Goal: Task Accomplishment & Management: Manage account settings

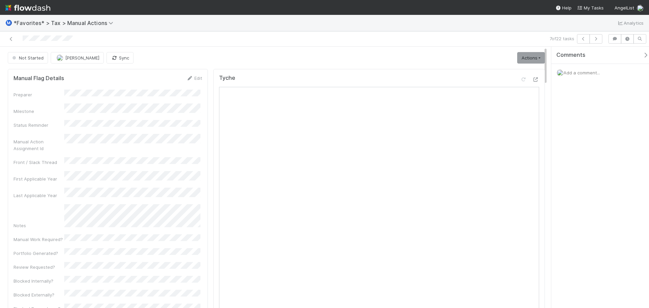
click at [583, 74] on span "Add a comment..." at bounding box center [581, 72] width 37 height 5
click at [581, 188] on button "Add Comment" at bounding box center [581, 186] width 39 height 11
click at [533, 57] on link "Actions" at bounding box center [531, 57] width 28 height 11
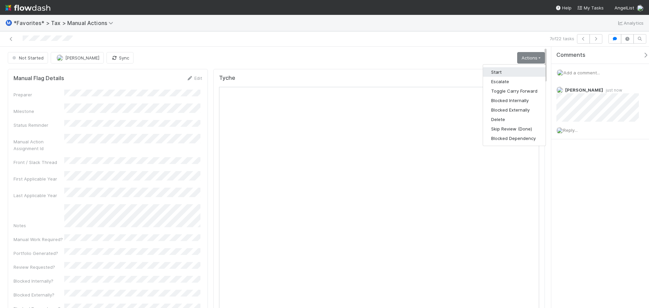
click at [500, 72] on button "Start" at bounding box center [514, 71] width 63 height 9
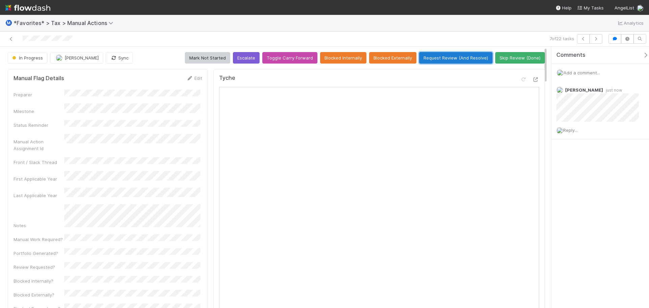
click at [468, 55] on button "Request Review (And Resolve)" at bounding box center [455, 57] width 73 height 11
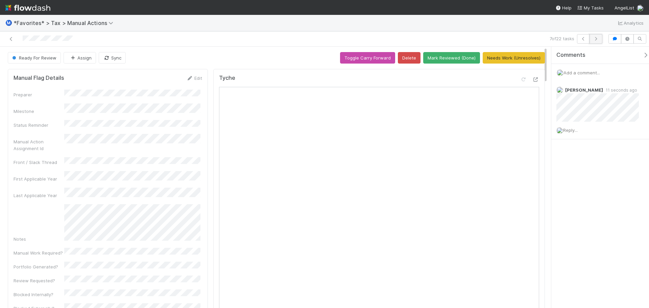
click at [592, 39] on button "button" at bounding box center [596, 38] width 13 height 9
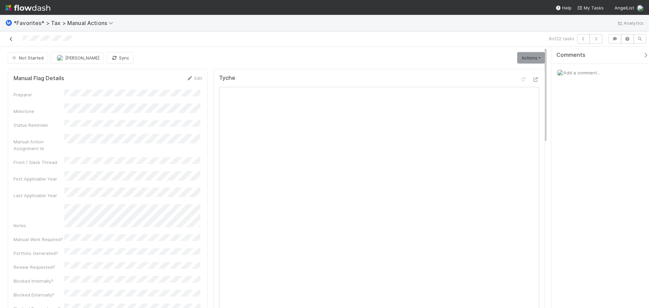
click at [12, 38] on icon at bounding box center [11, 39] width 7 height 4
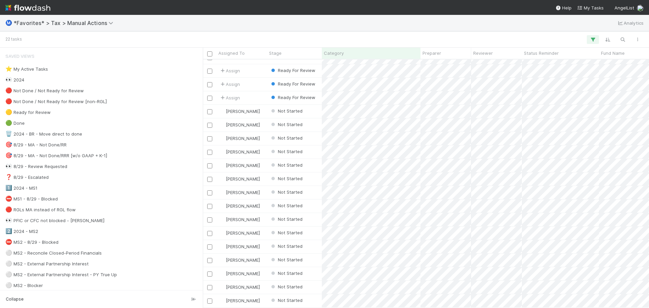
scroll to position [54, 0]
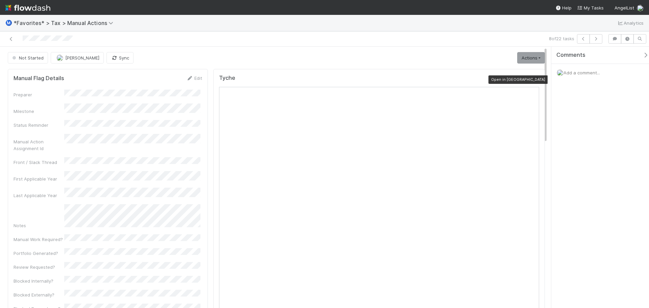
click at [532, 77] on icon at bounding box center [535, 79] width 7 height 4
click at [598, 70] on span "Add a comment..." at bounding box center [581, 72] width 37 height 5
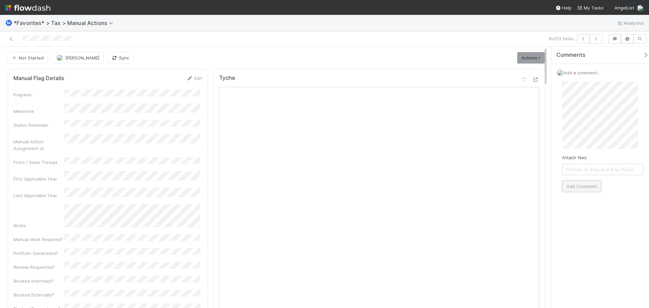
click at [587, 182] on button "Add Comment" at bounding box center [581, 186] width 39 height 11
click at [527, 62] on link "Actions" at bounding box center [531, 57] width 28 height 11
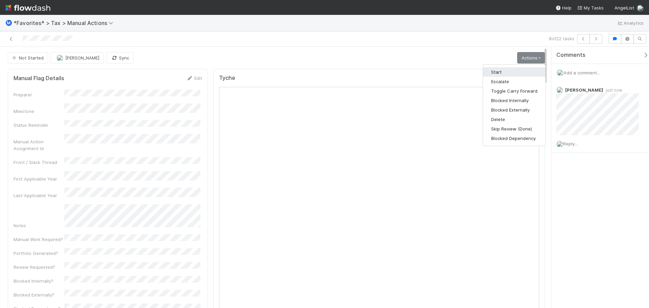
click at [512, 75] on button "Start" at bounding box center [514, 71] width 63 height 9
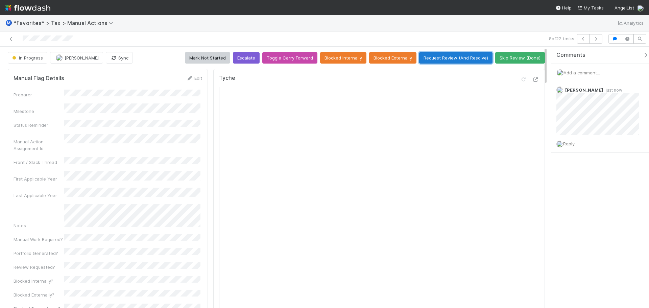
click at [422, 61] on button "Request Review (And Resolve)" at bounding box center [455, 57] width 73 height 11
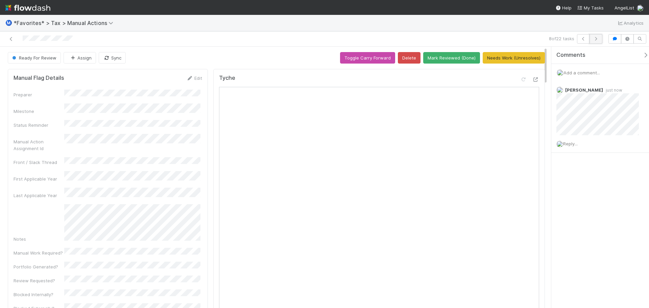
click at [595, 41] on button "button" at bounding box center [596, 38] width 13 height 9
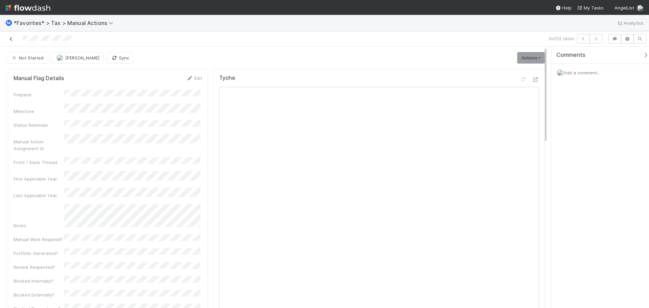
drag, startPoint x: 16, startPoint y: 41, endPoint x: 10, endPoint y: 41, distance: 5.1
click at [14, 41] on div at bounding box center [154, 38] width 303 height 9
click at [10, 41] on icon at bounding box center [11, 39] width 7 height 4
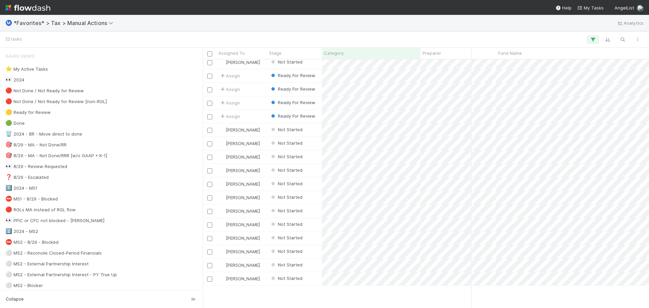
scroll to position [0, 103]
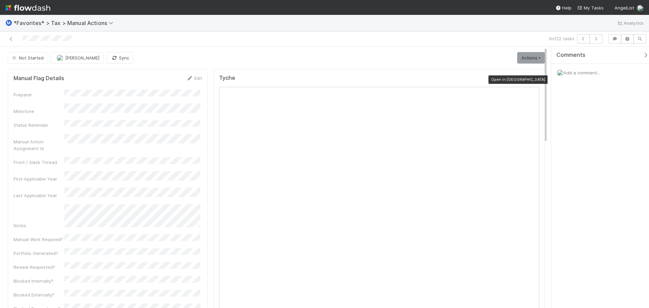
click at [532, 77] on icon at bounding box center [535, 79] width 7 height 4
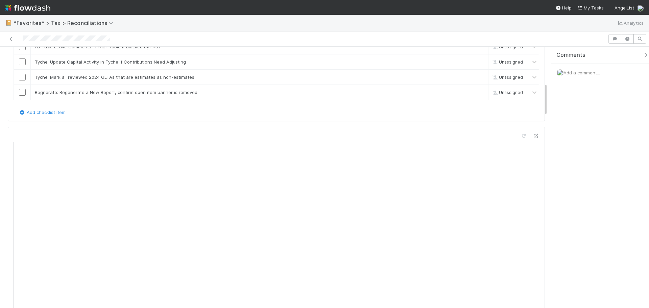
scroll to position [439, 0]
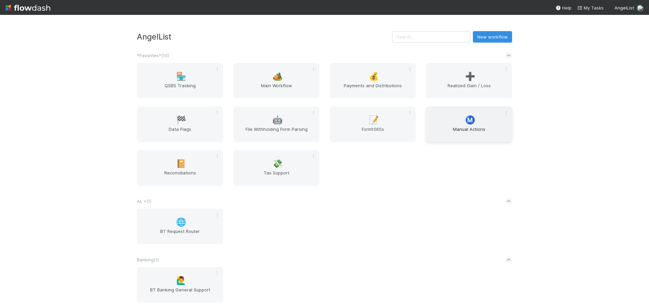
click at [459, 128] on span "Manual Actions" at bounding box center [469, 133] width 81 height 14
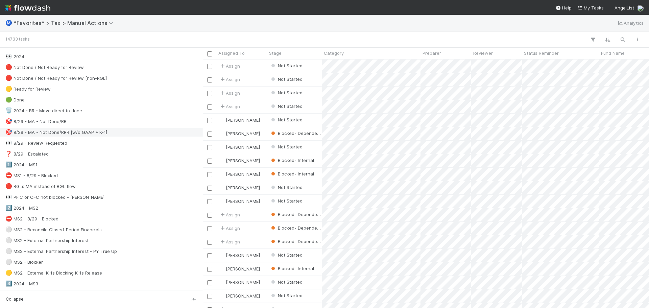
scroll to position [34, 0]
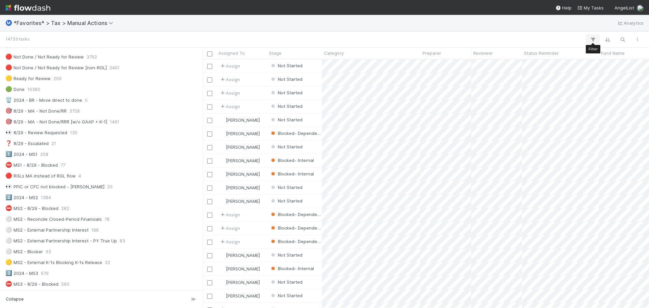
click at [595, 37] on icon "button" at bounding box center [593, 40] width 7 height 6
click at [499, 64] on button "Add Filter" at bounding box center [489, 60] width 203 height 10
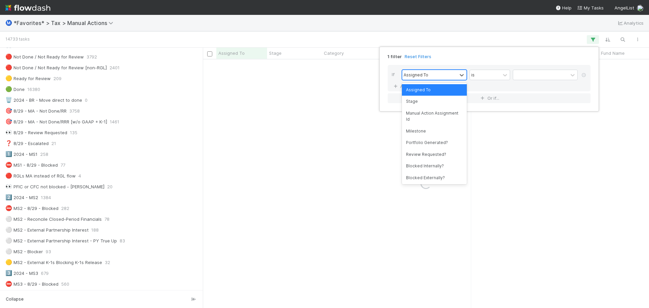
click at [460, 79] on div at bounding box center [461, 75] width 9 height 10
type input "CATE"
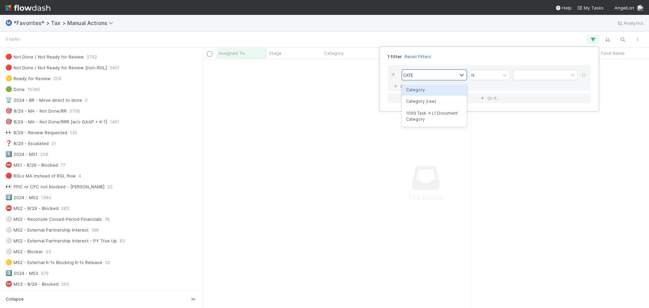
click at [425, 93] on div "Category" at bounding box center [434, 89] width 65 height 11
click at [524, 75] on div at bounding box center [540, 75] width 55 height 10
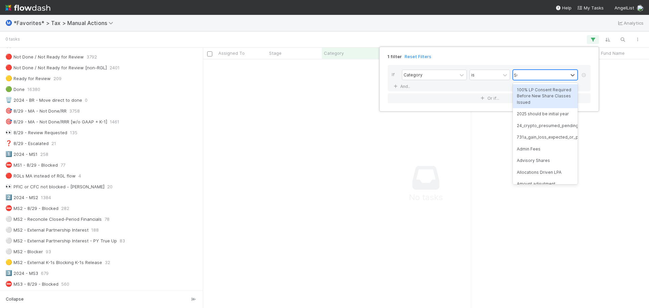
type input "SCH"
click at [533, 88] on div "Schedule L Ledger Alert" at bounding box center [545, 89] width 65 height 11
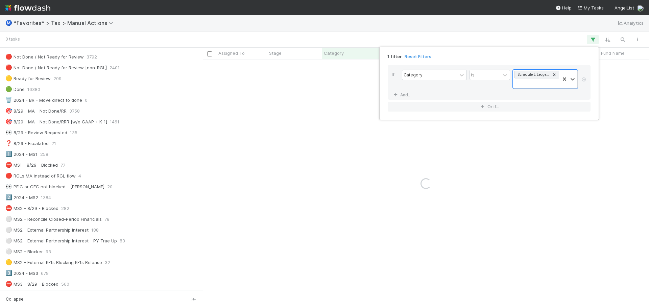
click at [287, 37] on div "1 filter Reset Filters If Category is option Schedule L Ledger Alert, selected.…" at bounding box center [324, 154] width 649 height 308
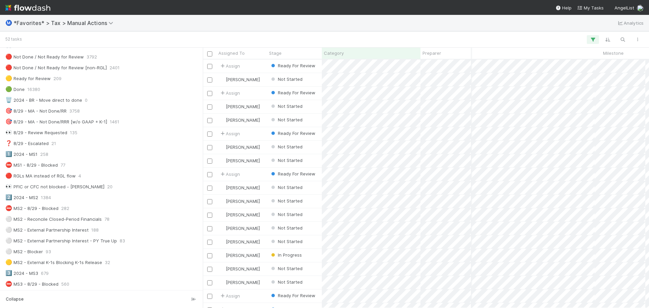
scroll to position [0, 164]
click at [592, 42] on icon "button" at bounding box center [593, 40] width 7 height 6
click at [406, 95] on link "And.." at bounding box center [402, 95] width 21 height 10
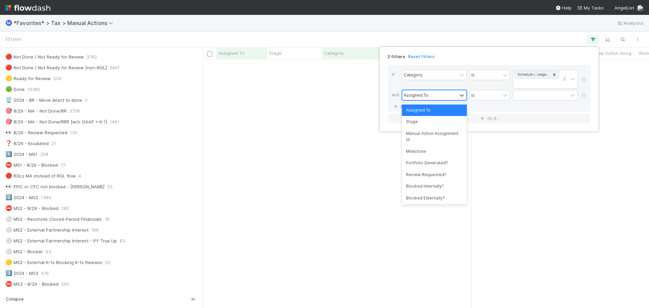
click at [419, 99] on div "Assigned To" at bounding box center [429, 95] width 55 height 10
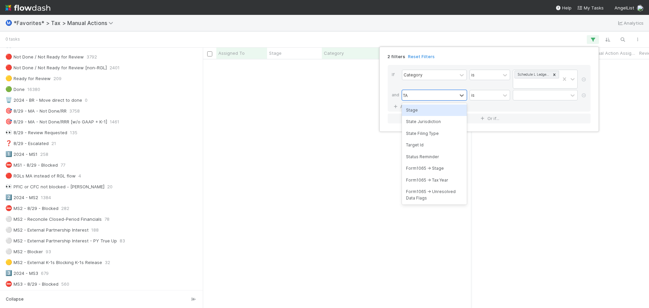
type input "TAX"
click at [430, 109] on div "Form1065 -> Tax Year" at bounding box center [434, 109] width 65 height 11
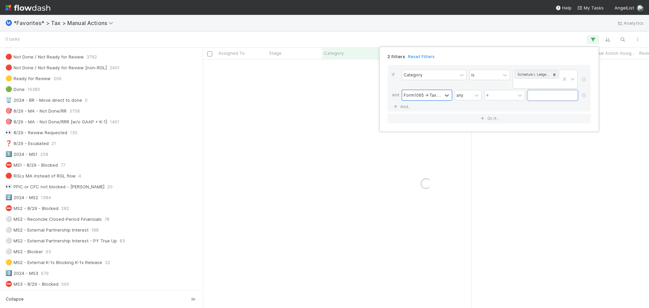
click at [536, 95] on input "text" at bounding box center [553, 95] width 50 height 10
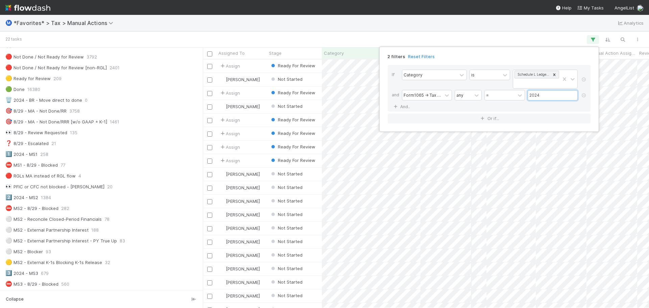
type input "2024"
click at [380, 31] on div "2 filters Reset Filters If Category is Schedule L Ledger Alert and Form1065 -> …" at bounding box center [324, 154] width 649 height 308
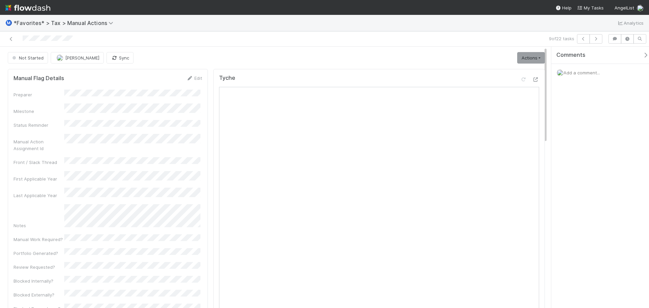
click at [540, 60] on div "Not Started Michael Binck Sync Actions Start Escalate Toggle Carry Forward Bloc…" at bounding box center [276, 57] width 547 height 11
click at [535, 60] on link "Actions" at bounding box center [531, 57] width 28 height 11
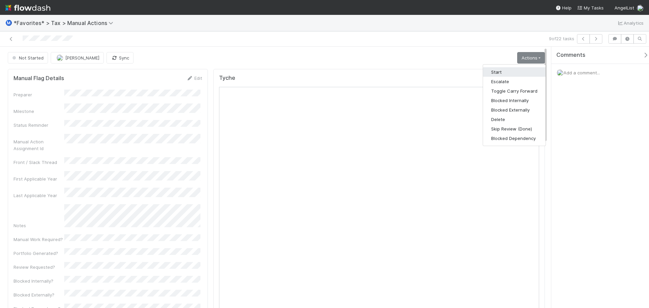
click at [507, 74] on button "Start" at bounding box center [514, 71] width 63 height 9
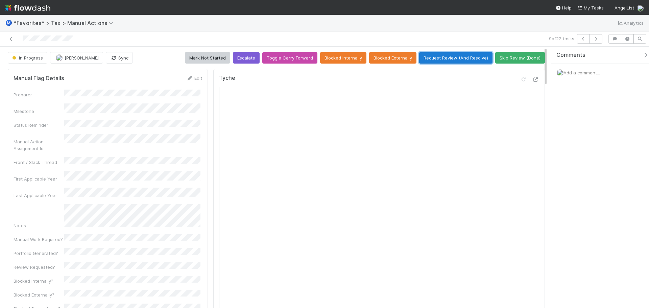
click at [458, 55] on button "Request Review (And Resolve)" at bounding box center [455, 57] width 73 height 11
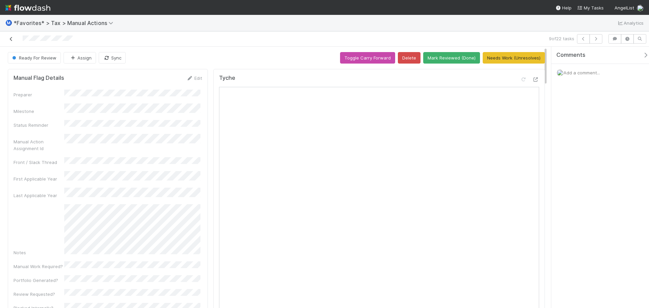
click at [11, 38] on icon at bounding box center [11, 39] width 7 height 4
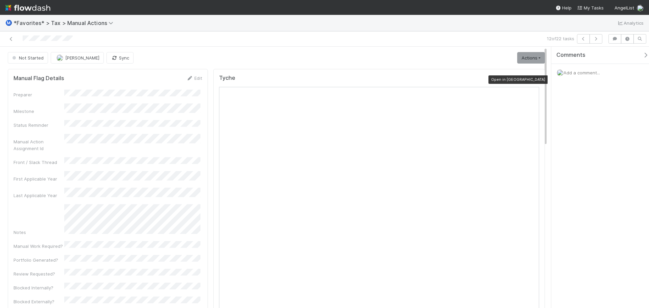
click at [533, 78] on icon at bounding box center [535, 79] width 7 height 4
click at [522, 55] on link "Actions" at bounding box center [531, 57] width 28 height 11
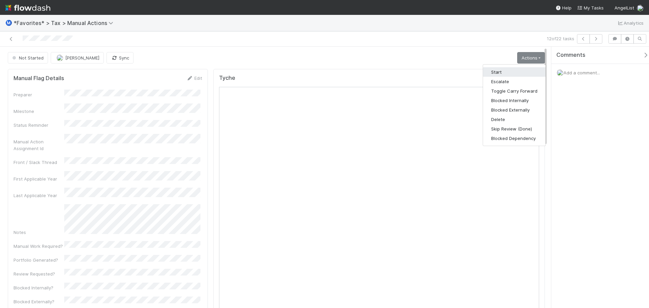
click at [499, 72] on button "Start" at bounding box center [514, 71] width 63 height 9
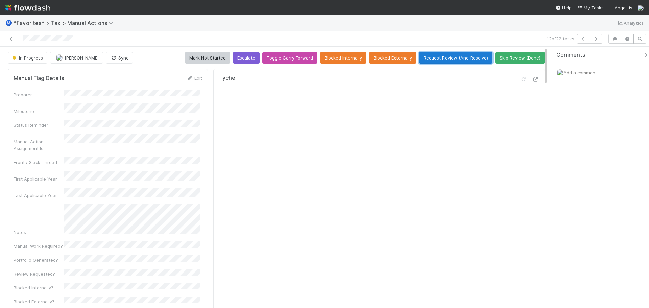
click at [474, 59] on button "Request Review (And Resolve)" at bounding box center [455, 57] width 73 height 11
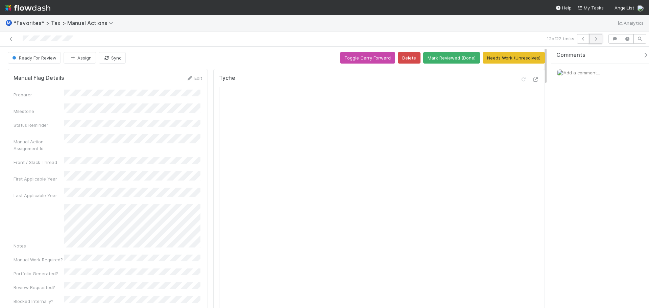
click at [595, 37] on icon "button" at bounding box center [596, 39] width 7 height 4
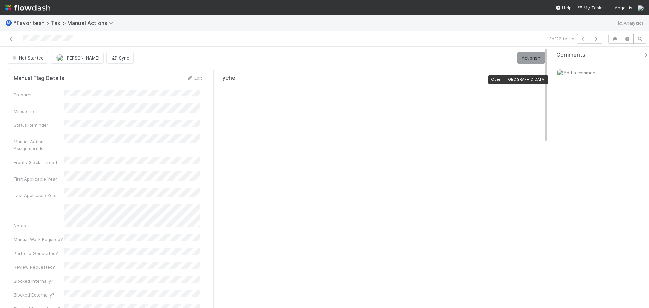
click at [532, 78] on icon at bounding box center [535, 79] width 7 height 4
click at [578, 69] on div "Add a comment..." at bounding box center [602, 73] width 103 height 18
click at [578, 70] on span "Add a comment..." at bounding box center [581, 72] width 37 height 5
click at [584, 183] on button "Add Comment" at bounding box center [581, 186] width 39 height 11
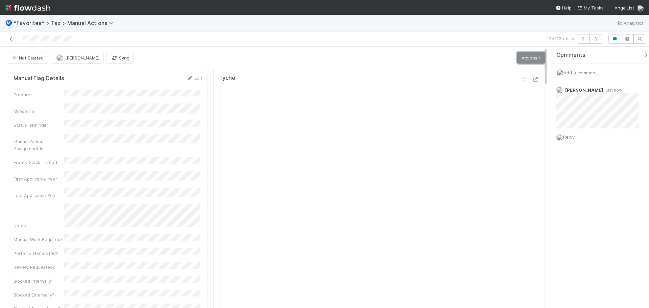
click at [534, 55] on link "Actions" at bounding box center [531, 57] width 28 height 11
click at [501, 71] on button "Start" at bounding box center [514, 71] width 63 height 9
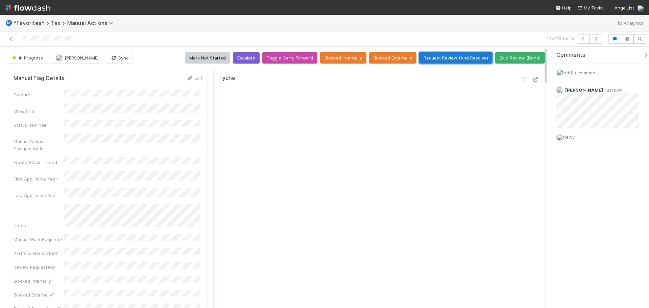
click at [471, 57] on button "Request Review (And Resolve)" at bounding box center [455, 57] width 73 height 11
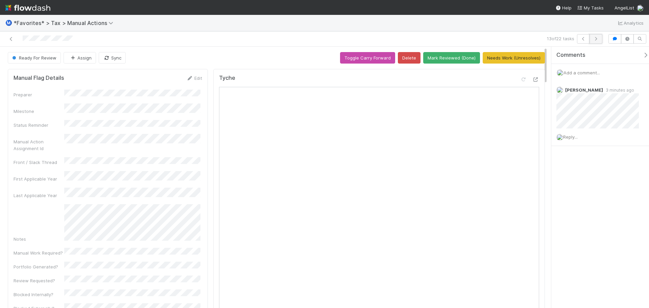
click at [595, 38] on icon "button" at bounding box center [596, 39] width 7 height 4
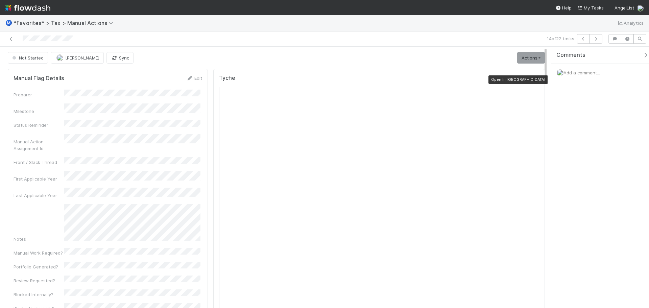
click at [532, 78] on icon at bounding box center [535, 79] width 7 height 4
drag, startPoint x: 599, startPoint y: 69, endPoint x: 597, endPoint y: 71, distance: 3.6
click at [599, 69] on div "Add a comment..." at bounding box center [602, 73] width 103 height 18
click at [592, 75] on div "Add a comment..." at bounding box center [602, 73] width 103 height 18
click at [589, 73] on span "Add a comment..." at bounding box center [581, 72] width 37 height 5
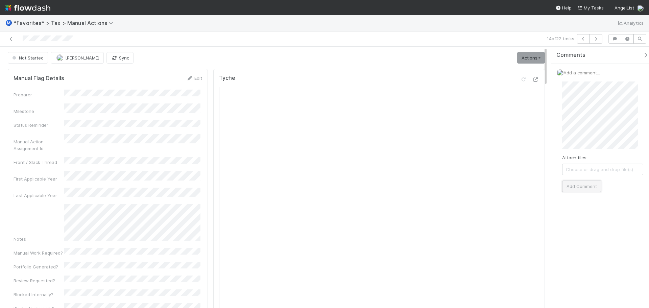
click at [579, 189] on button "Add Comment" at bounding box center [581, 186] width 39 height 11
click at [525, 59] on link "Actions" at bounding box center [531, 57] width 28 height 11
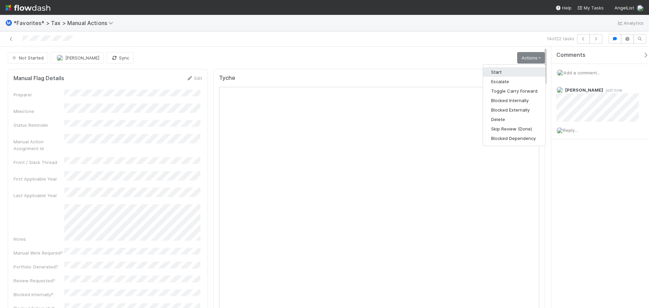
click at [503, 70] on button "Start" at bounding box center [514, 71] width 63 height 9
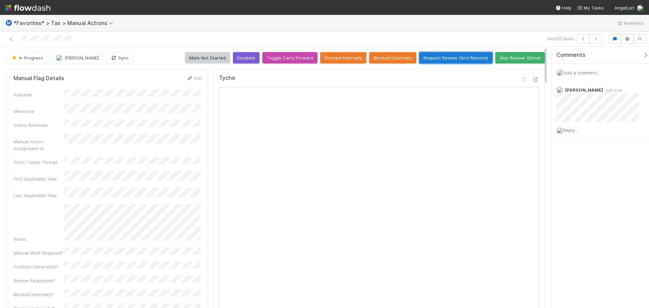
click at [426, 60] on button "Request Review (And Resolve)" at bounding box center [455, 57] width 73 height 11
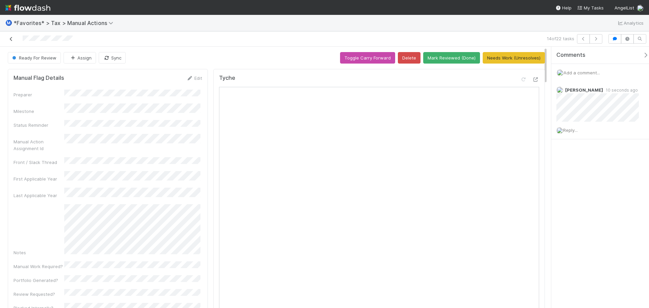
click at [10, 39] on icon at bounding box center [11, 39] width 7 height 4
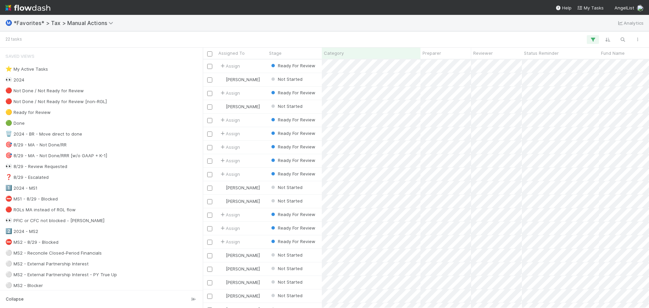
scroll to position [54, 0]
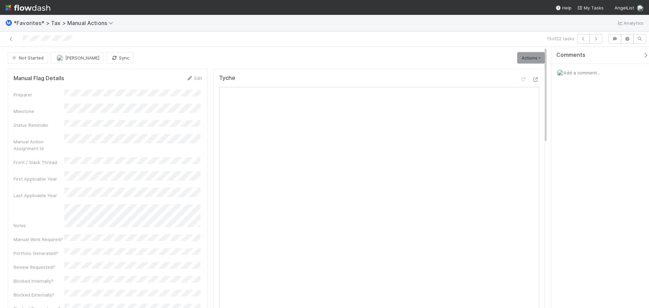
click at [536, 80] on div "Tyche" at bounding box center [379, 250] width 332 height 363
click at [534, 80] on icon at bounding box center [535, 79] width 7 height 4
click at [580, 77] on div "Add a comment..." at bounding box center [602, 73] width 103 height 18
click at [580, 71] on span "Add a comment..." at bounding box center [581, 72] width 37 height 5
click at [595, 189] on button "Add Comment" at bounding box center [581, 186] width 39 height 11
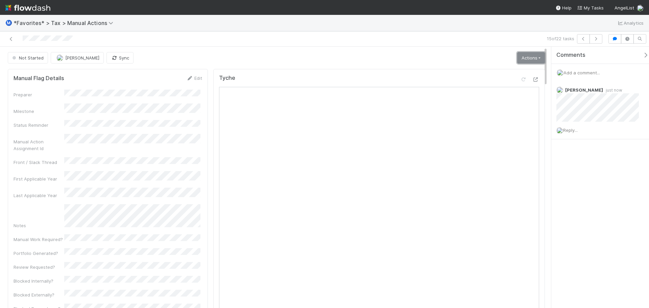
click at [528, 56] on link "Actions" at bounding box center [531, 57] width 28 height 11
click at [492, 74] on button "Start" at bounding box center [514, 71] width 63 height 9
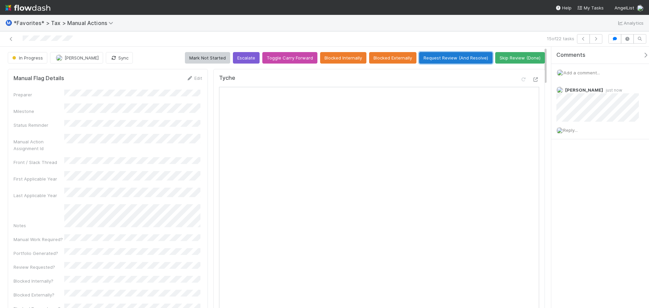
click at [443, 59] on button "Request Review (And Resolve)" at bounding box center [455, 57] width 73 height 11
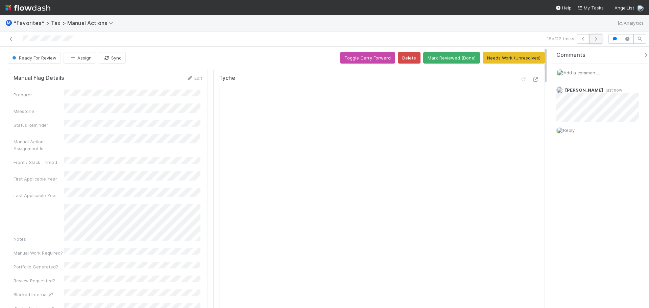
click at [600, 40] on button "button" at bounding box center [596, 38] width 13 height 9
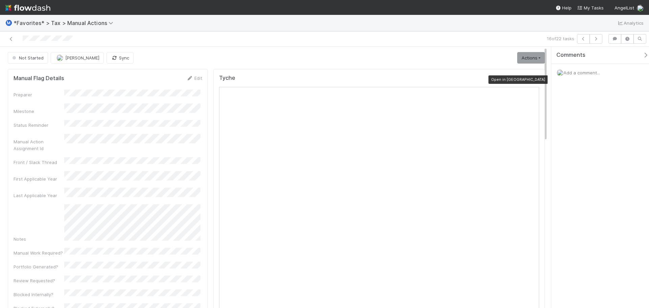
click at [532, 82] on div at bounding box center [535, 79] width 7 height 7
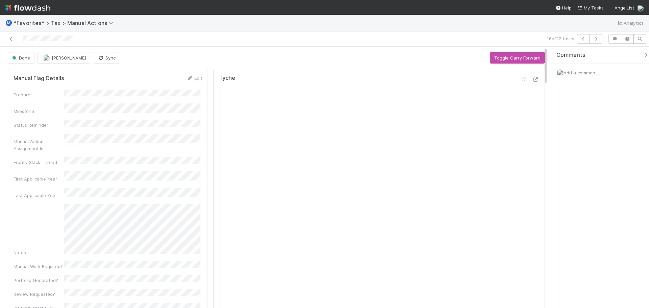
click at [583, 74] on span "Add a comment..." at bounding box center [581, 72] width 37 height 5
click at [572, 188] on button "Add Comment" at bounding box center [581, 186] width 39 height 11
click at [14, 37] on div at bounding box center [154, 38] width 303 height 9
click at [12, 37] on icon at bounding box center [11, 39] width 7 height 4
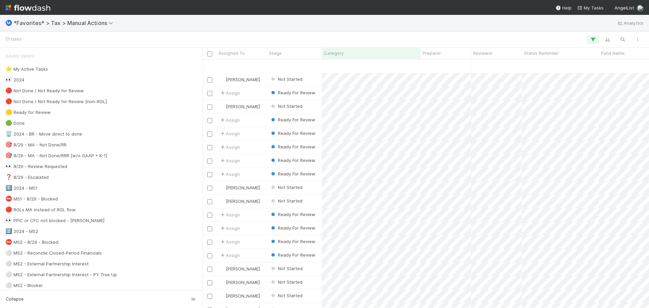
scroll to position [41, 0]
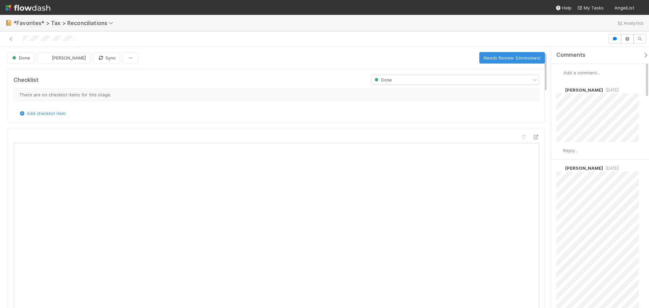
scroll to position [34, 0]
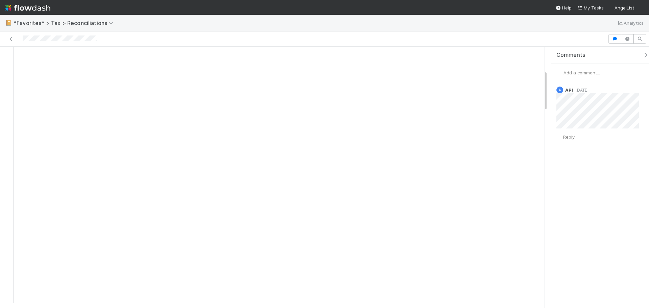
scroll to position [169, 0]
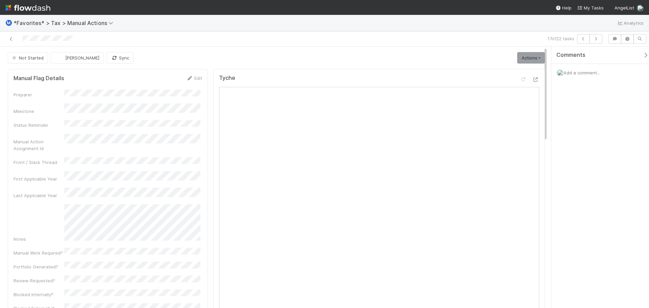
click at [535, 78] on div "Tyche" at bounding box center [379, 250] width 332 height 363
click at [532, 78] on icon at bounding box center [535, 79] width 7 height 4
click at [575, 70] on span "Add a comment..." at bounding box center [581, 72] width 37 height 5
click at [583, 178] on div "Attach files: Choose or drag and drop file(s) Add Comment" at bounding box center [602, 136] width 81 height 111
click at [583, 184] on button "Add Comment" at bounding box center [581, 186] width 39 height 11
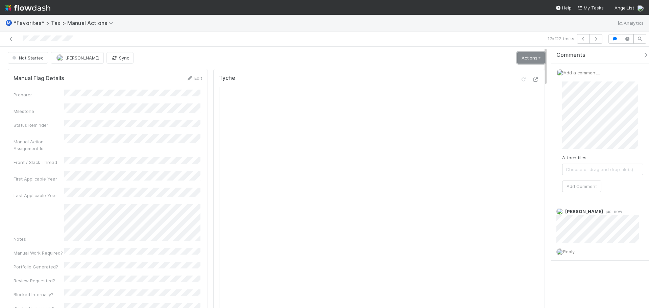
click at [521, 61] on link "Actions" at bounding box center [531, 57] width 28 height 11
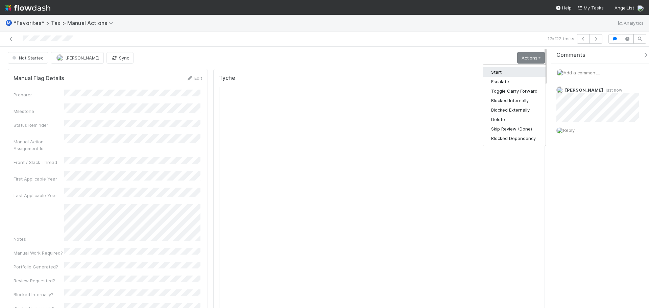
click at [503, 73] on button "Start" at bounding box center [514, 71] width 63 height 9
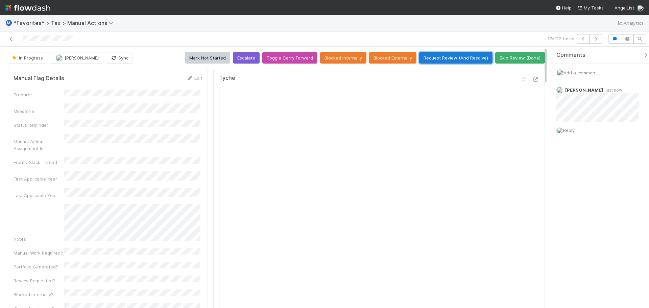
click at [431, 55] on button "Request Review (And Resolve)" at bounding box center [455, 57] width 73 height 11
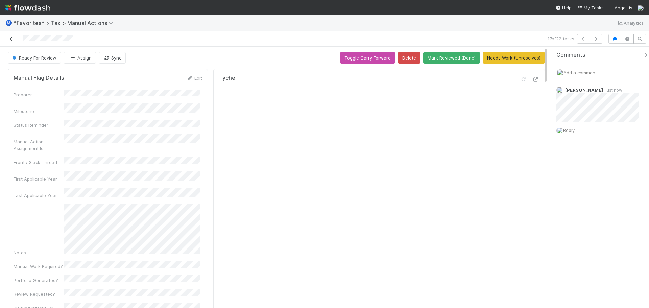
click at [13, 38] on icon at bounding box center [11, 39] width 7 height 4
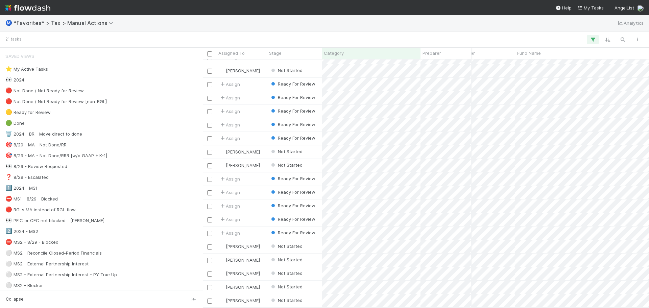
scroll to position [0, 90]
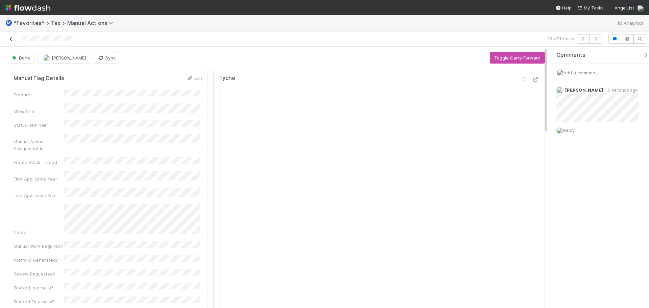
click at [11, 37] on icon at bounding box center [11, 39] width 7 height 4
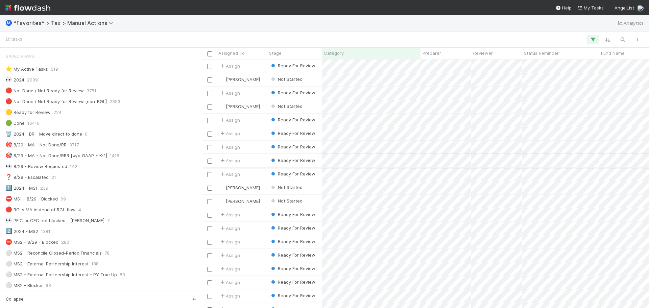
scroll to position [27, 0]
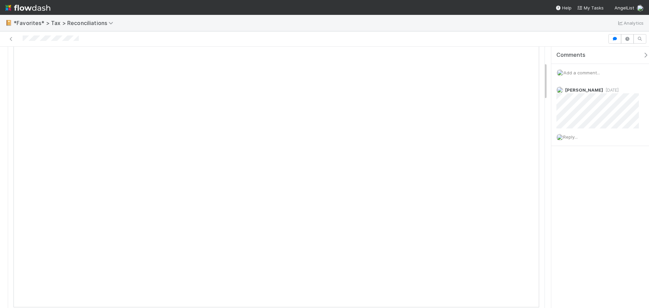
scroll to position [34, 0]
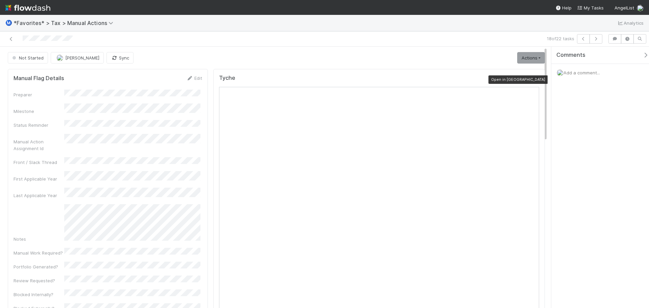
click at [532, 78] on icon at bounding box center [535, 79] width 7 height 4
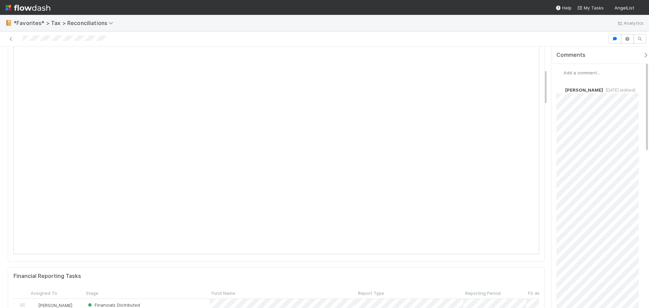
scroll to position [169, 0]
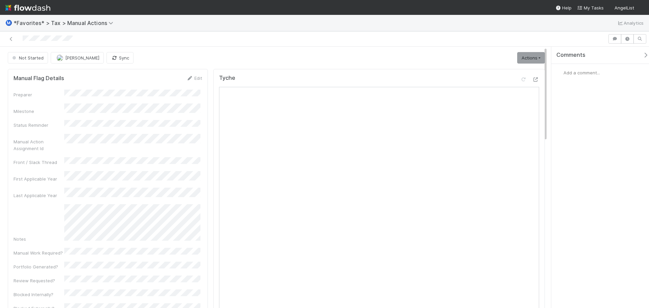
click at [585, 75] on span "Add a comment..." at bounding box center [581, 72] width 37 height 5
click at [584, 177] on div "Attach files: Choose or drag and drop file(s) Add Comment" at bounding box center [602, 136] width 81 height 111
click at [585, 182] on button "Add Comment" at bounding box center [581, 186] width 39 height 11
click at [527, 53] on link "Actions" at bounding box center [531, 57] width 28 height 11
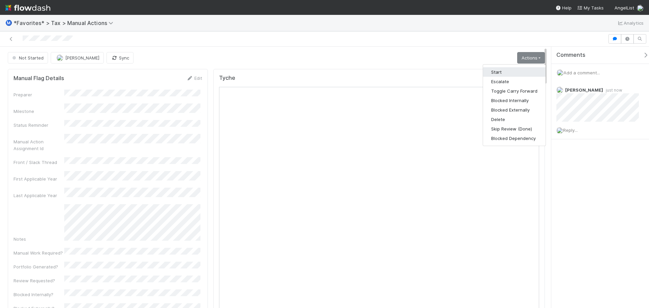
click at [512, 72] on button "Start" at bounding box center [514, 71] width 63 height 9
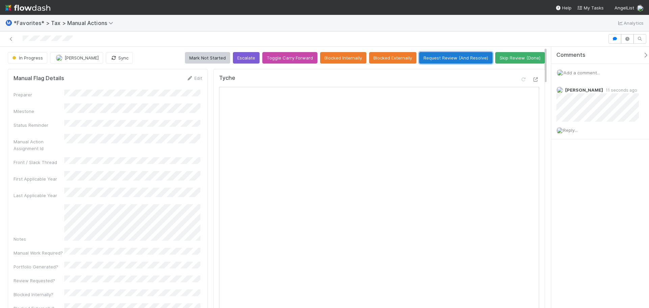
click at [460, 61] on button "Request Review (And Resolve)" at bounding box center [455, 57] width 73 height 11
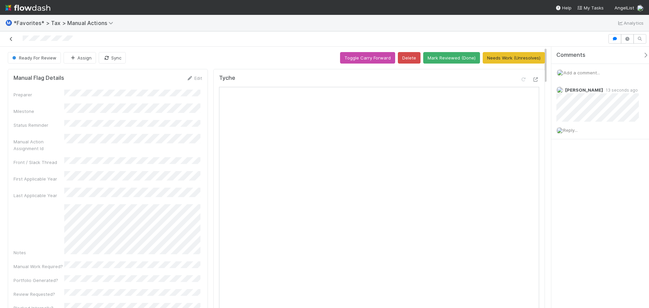
click at [12, 38] on icon at bounding box center [11, 39] width 7 height 4
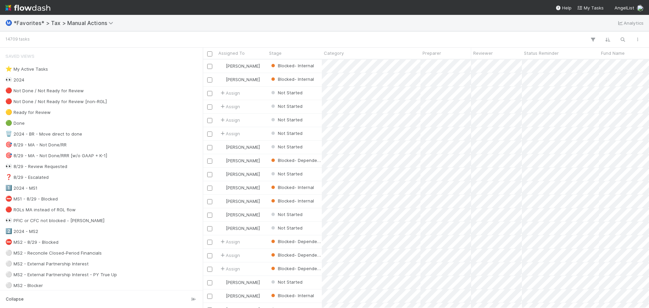
scroll to position [243, 441]
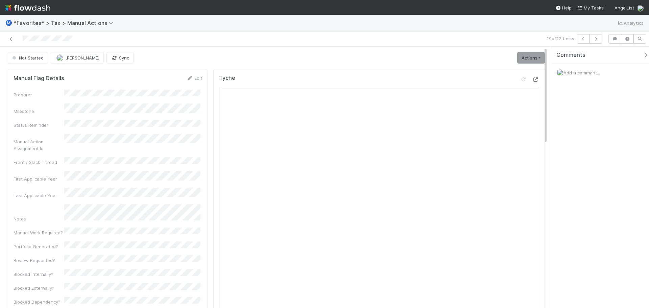
click at [532, 75] on div "Tyche Open in [GEOGRAPHIC_DATA]" at bounding box center [379, 81] width 320 height 12
click at [532, 78] on icon at bounding box center [535, 79] width 7 height 4
click at [591, 72] on span "Add a comment..." at bounding box center [581, 72] width 37 height 5
click at [577, 193] on div "Attach files: Choose or drag and drop file(s) Add Comment" at bounding box center [603, 136] width 92 height 121
click at [578, 185] on button "Add Comment" at bounding box center [581, 186] width 39 height 11
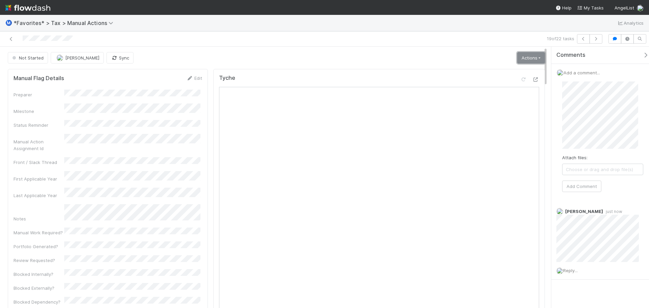
click at [524, 60] on link "Actions" at bounding box center [531, 57] width 28 height 11
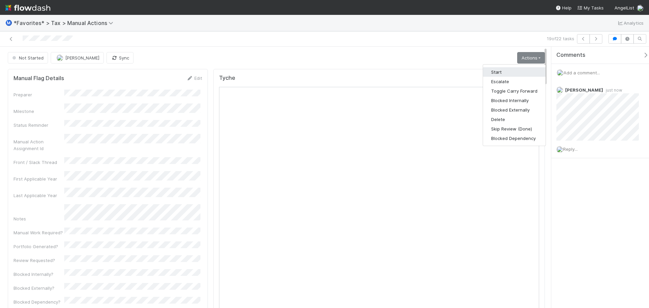
click at [511, 76] on button "Start" at bounding box center [514, 71] width 63 height 9
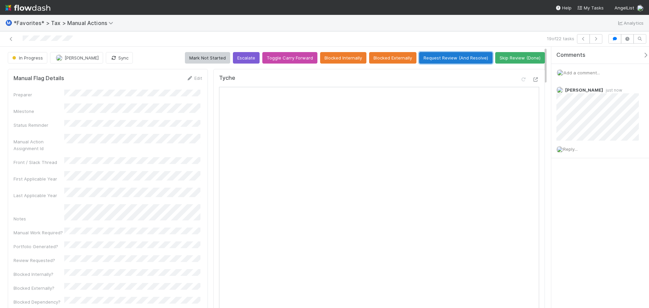
click at [448, 60] on button "Request Review (And Resolve)" at bounding box center [455, 57] width 73 height 11
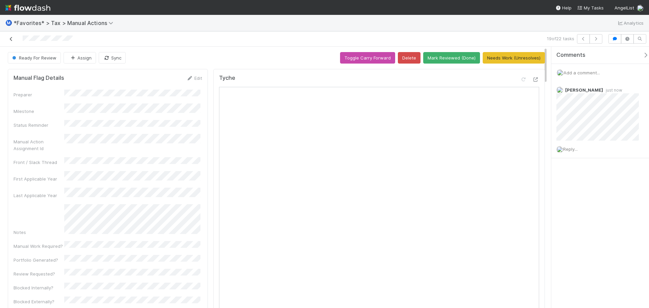
click at [10, 36] on link at bounding box center [11, 38] width 7 height 7
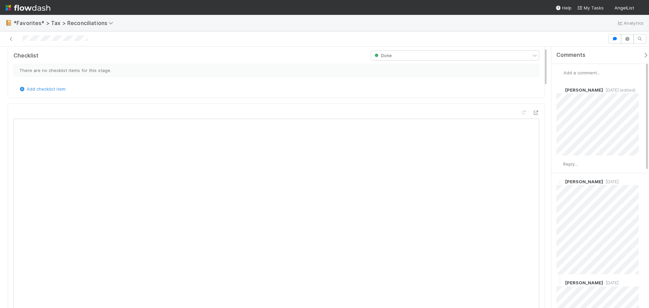
scroll to position [68, 0]
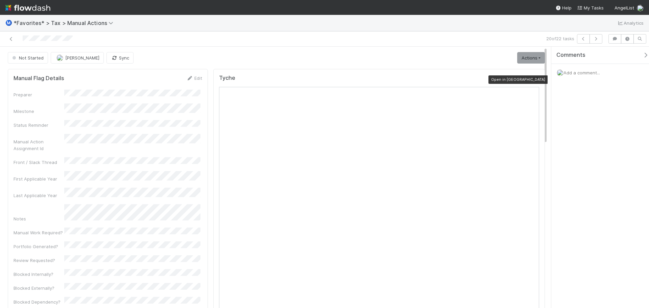
click at [532, 82] on div at bounding box center [535, 79] width 7 height 7
click at [591, 70] on span "Add a comment..." at bounding box center [581, 72] width 37 height 5
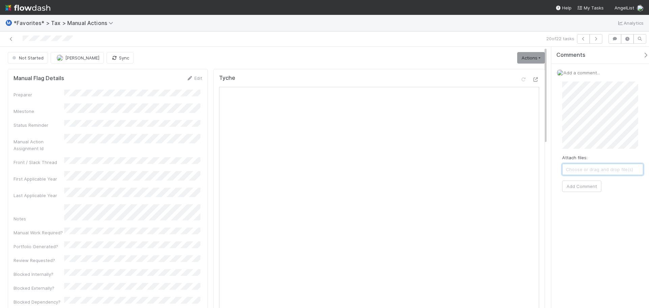
click at [582, 173] on span "Choose or drag and drop file(s)" at bounding box center [602, 169] width 80 height 11
click at [586, 185] on button "Add Comment" at bounding box center [581, 186] width 39 height 11
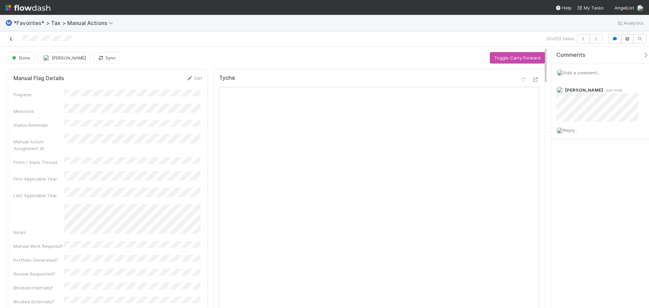
click at [11, 38] on icon at bounding box center [11, 39] width 7 height 4
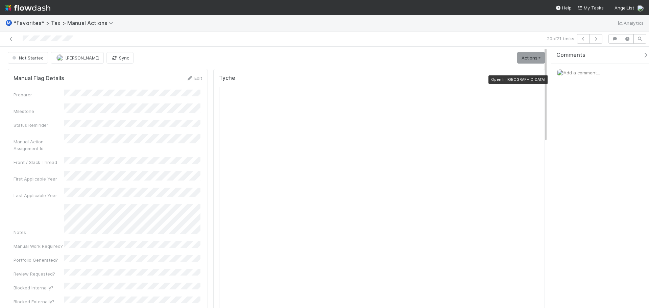
click at [532, 79] on icon at bounding box center [535, 79] width 7 height 4
click at [528, 54] on link "Actions" at bounding box center [531, 57] width 28 height 11
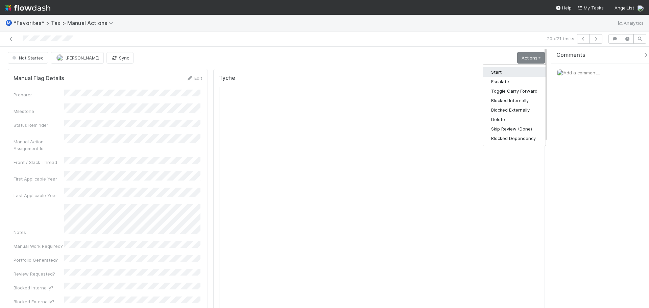
click at [509, 69] on button "Start" at bounding box center [514, 71] width 63 height 9
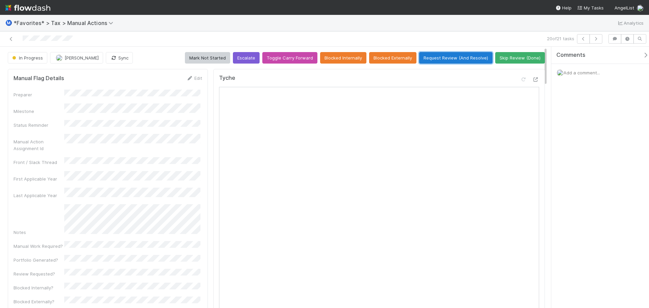
click at [457, 59] on button "Request Review (And Resolve)" at bounding box center [455, 57] width 73 height 11
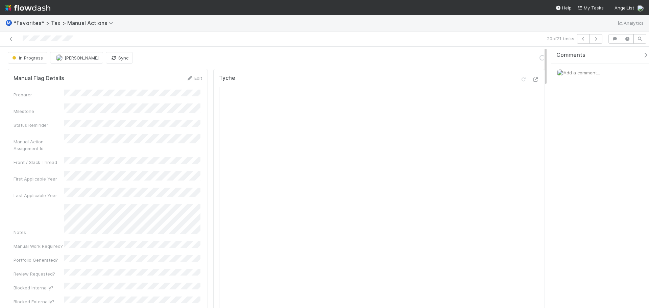
click at [594, 73] on span "Add a comment..." at bounding box center [581, 72] width 37 height 5
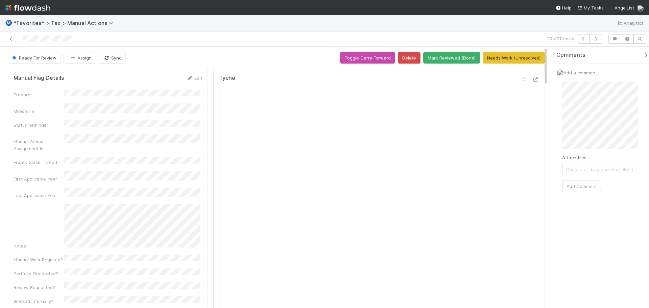
click at [589, 179] on div "Attach files: Choose or drag and drop file(s) Add Comment" at bounding box center [602, 136] width 81 height 111
click at [590, 184] on button "Add Comment" at bounding box center [581, 186] width 39 height 11
click at [13, 39] on icon at bounding box center [11, 39] width 7 height 4
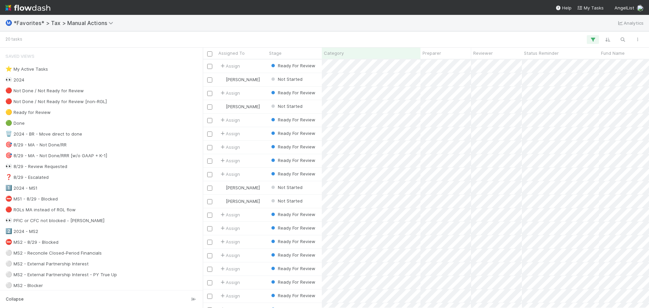
scroll to position [27, 0]
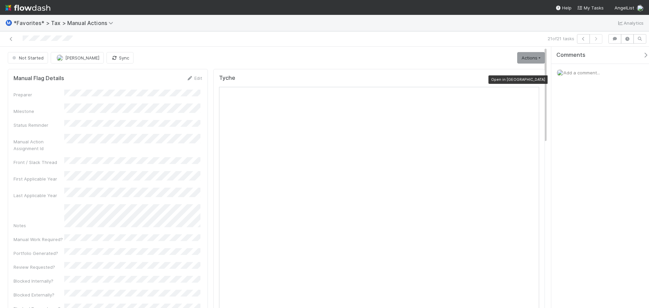
click at [533, 79] on icon at bounding box center [535, 79] width 7 height 4
click at [571, 71] on span "Add a comment..." at bounding box center [581, 72] width 37 height 5
click at [580, 182] on button "Add Comment" at bounding box center [581, 186] width 39 height 11
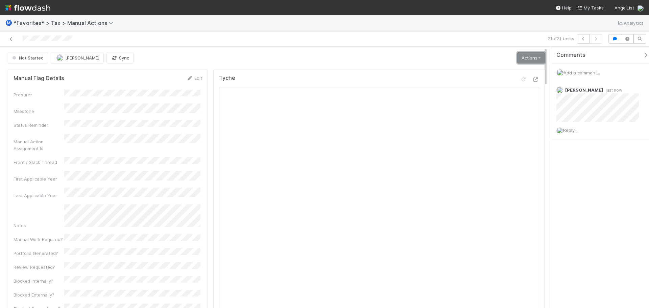
click at [524, 53] on link "Actions" at bounding box center [531, 57] width 28 height 11
click at [509, 74] on button "Start" at bounding box center [514, 71] width 63 height 9
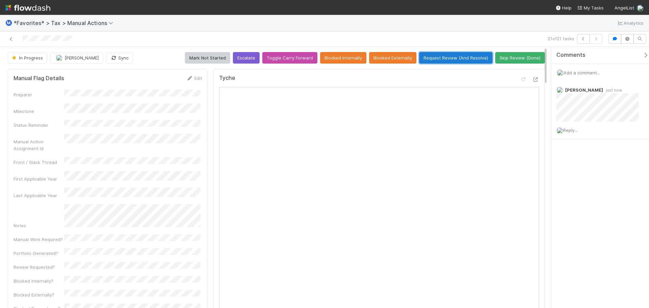
click at [434, 57] on button "Request Review (And Resolve)" at bounding box center [455, 57] width 73 height 11
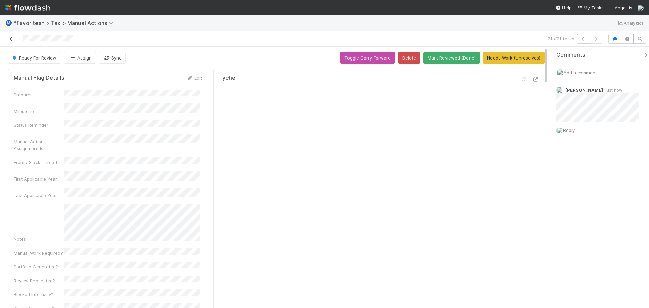
click at [9, 41] on link at bounding box center [11, 38] width 7 height 7
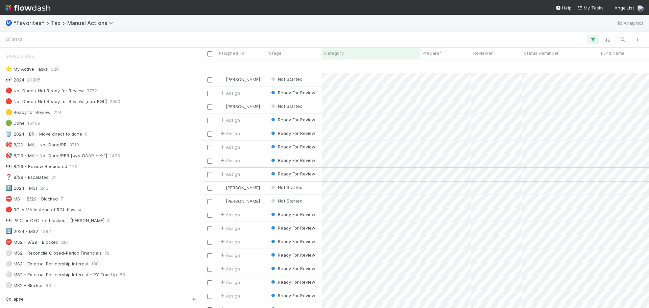
scroll to position [27, 0]
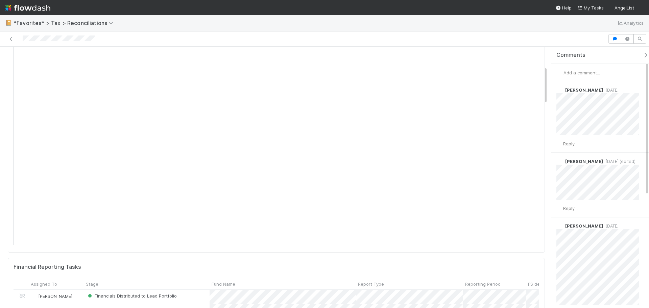
scroll to position [169, 0]
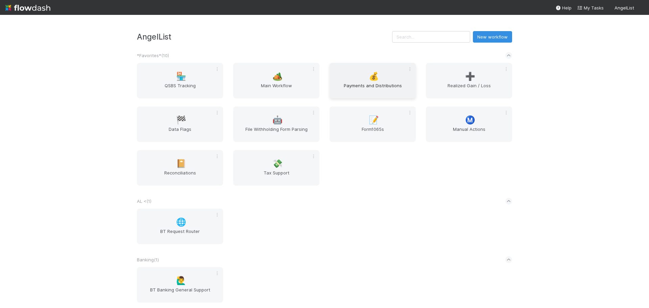
click at [387, 69] on div "💰 Payments and Distributions" at bounding box center [373, 80] width 86 height 35
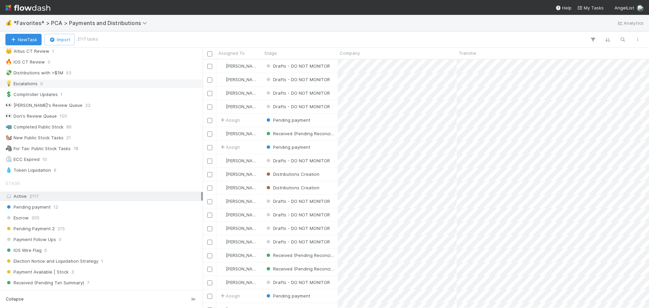
scroll to position [237, 0]
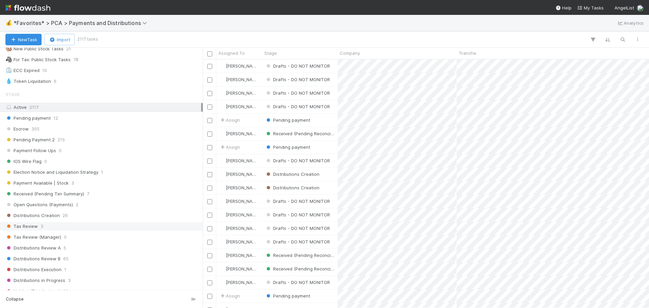
click at [69, 223] on div "Tax Review 3" at bounding box center [103, 226] width 196 height 8
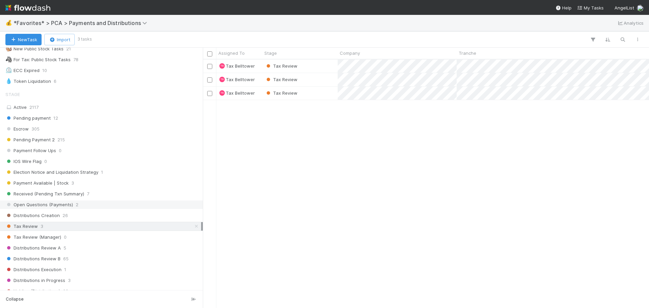
scroll to position [243, 441]
click at [311, 76] on div "Tax Review" at bounding box center [299, 79] width 75 height 13
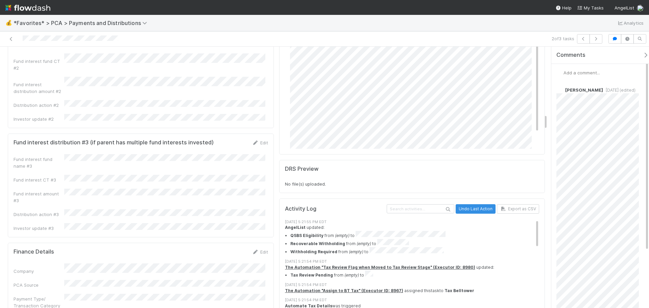
scroll to position [1217, 0]
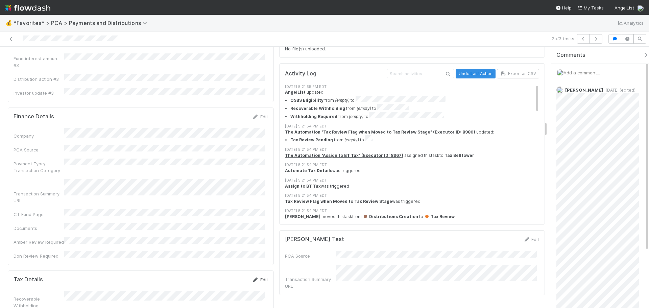
click at [258, 277] on link "Edit" at bounding box center [260, 279] width 16 height 5
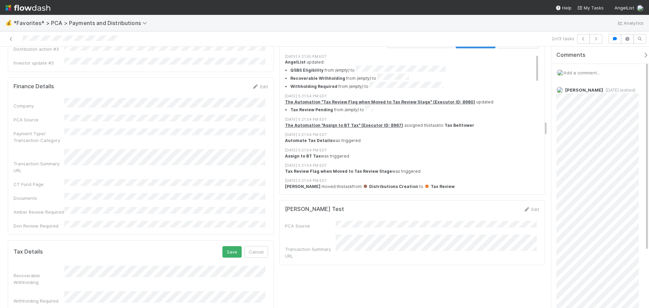
scroll to position [1284, 0]
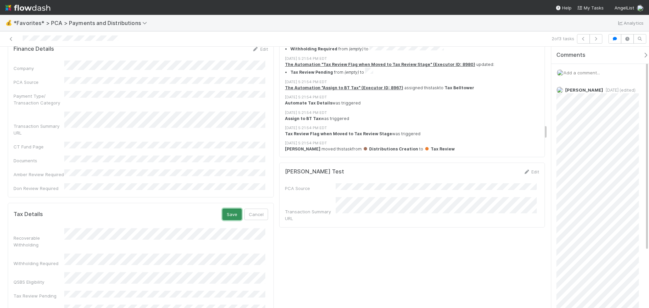
click at [225, 209] on button "Save" at bounding box center [231, 214] width 19 height 11
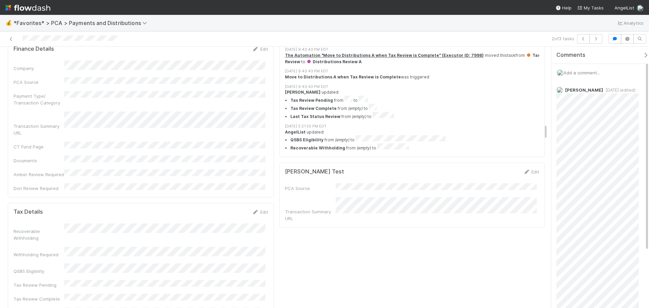
scroll to position [1082, 0]
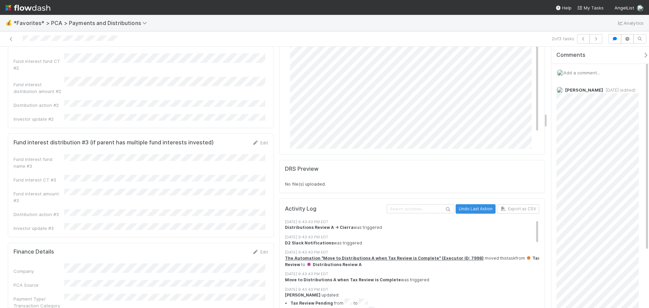
click at [15, 39] on div at bounding box center [154, 38] width 303 height 9
click at [10, 39] on icon at bounding box center [11, 39] width 7 height 4
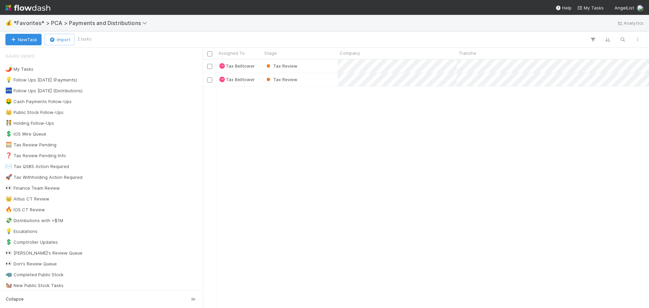
scroll to position [243, 441]
click at [327, 79] on div "Tax Review" at bounding box center [299, 79] width 75 height 13
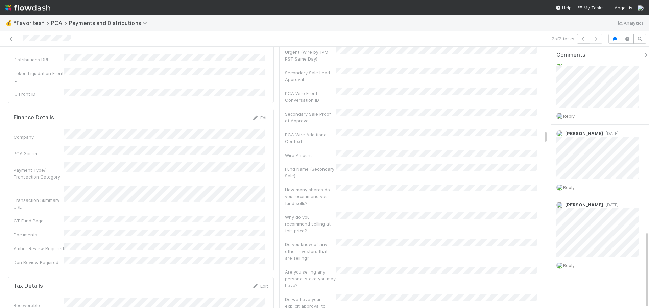
scroll to position [1555, 0]
click at [256, 281] on div "Edit" at bounding box center [260, 284] width 16 height 7
click at [258, 281] on div "Edit" at bounding box center [260, 284] width 16 height 7
click at [260, 281] on link "Edit" at bounding box center [260, 283] width 16 height 5
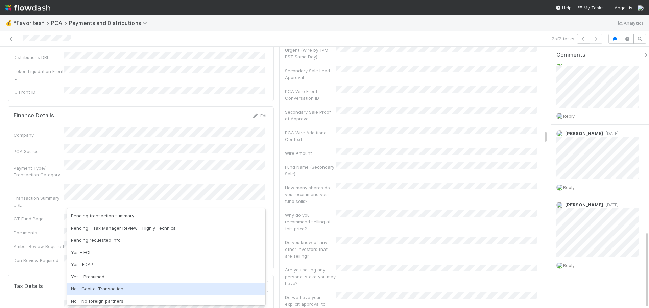
click at [119, 285] on div "No - Capital Transaction" at bounding box center [166, 289] width 198 height 12
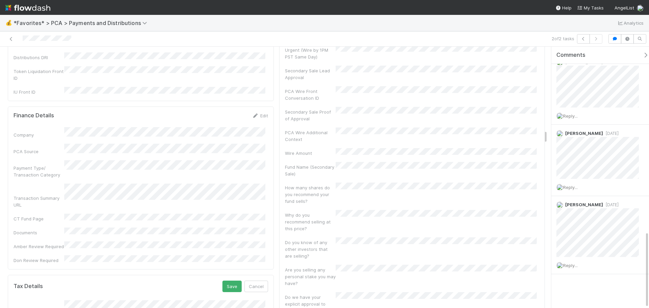
click at [222, 281] on button "Save" at bounding box center [231, 286] width 19 height 11
click at [9, 37] on icon at bounding box center [11, 39] width 7 height 4
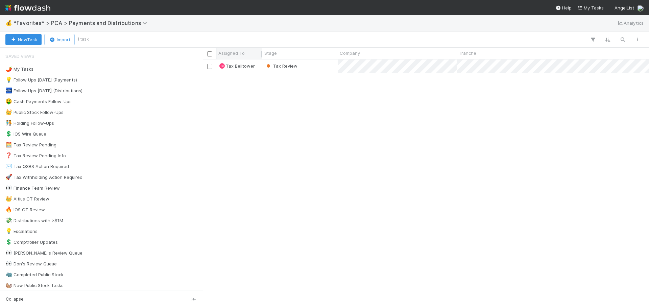
scroll to position [243, 441]
click at [321, 68] on div "Tax Review" at bounding box center [299, 65] width 75 height 13
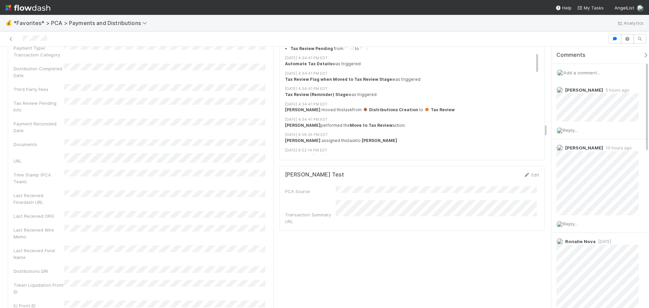
scroll to position [1589, 0]
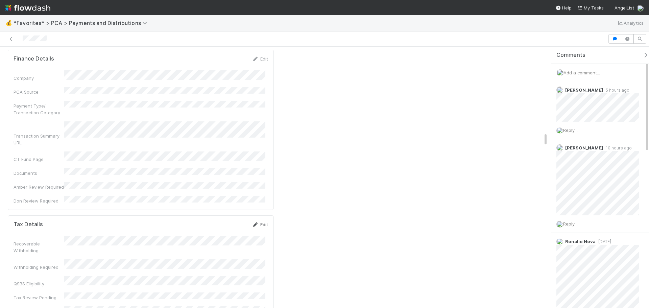
click at [259, 222] on link "Edit" at bounding box center [260, 224] width 16 height 5
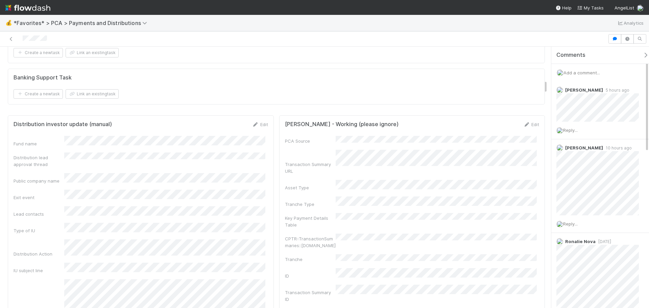
scroll to position [439, 0]
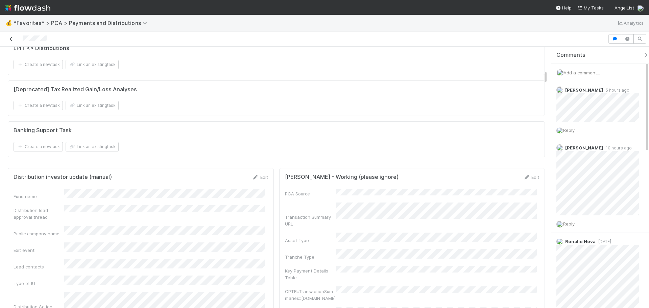
click at [12, 41] on icon at bounding box center [11, 39] width 7 height 4
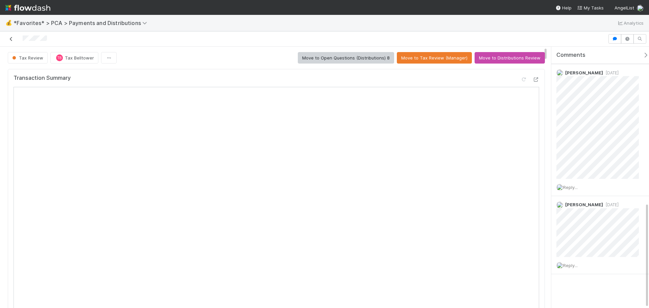
click at [13, 37] on icon at bounding box center [11, 39] width 7 height 4
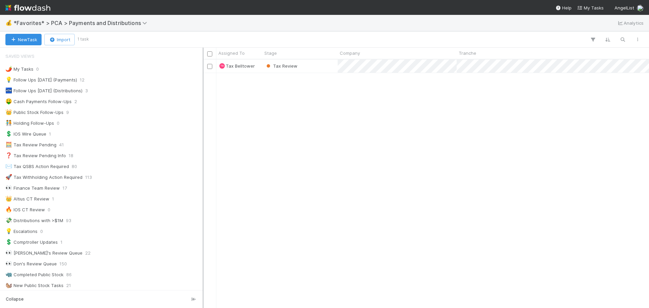
scroll to position [5, 5]
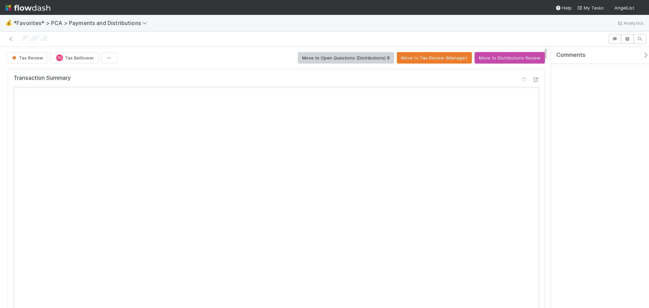
click at [13, 43] on div at bounding box center [304, 38] width 602 height 9
click at [11, 42] on link at bounding box center [11, 38] width 7 height 7
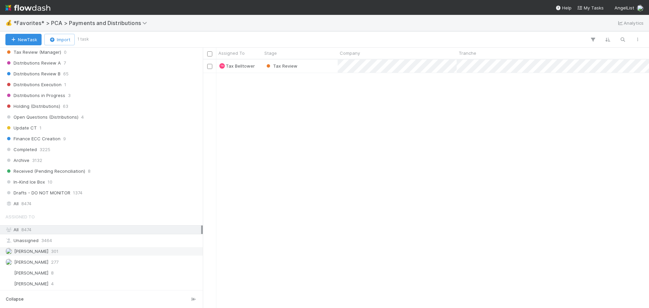
scroll to position [507, 0]
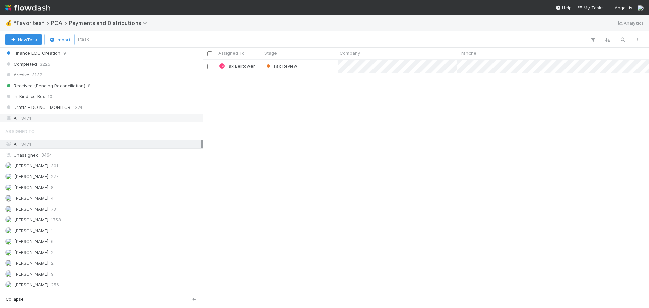
click at [39, 121] on div "All 8474" at bounding box center [103, 118] width 196 height 8
click at [625, 37] on icon "button" at bounding box center [622, 40] width 7 height 6
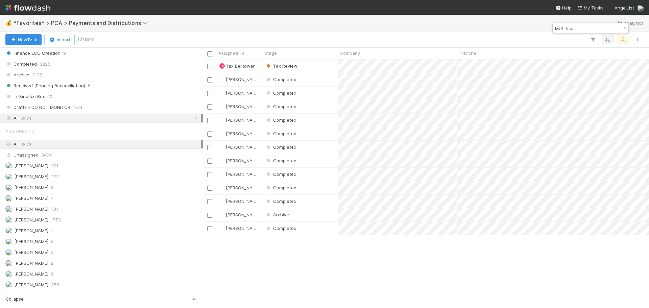
scroll to position [243, 441]
type input "MULTIcoi"
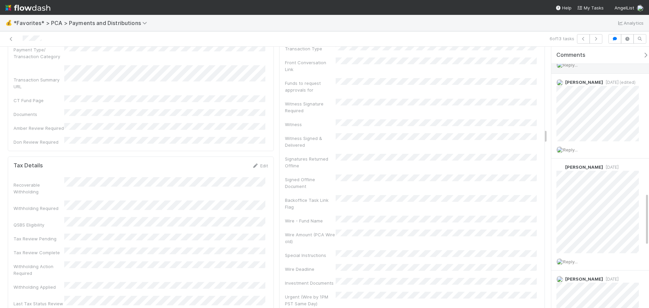
scroll to position [722, 0]
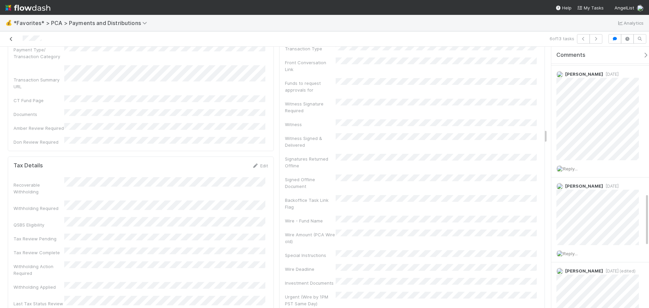
click at [11, 40] on icon at bounding box center [11, 39] width 7 height 4
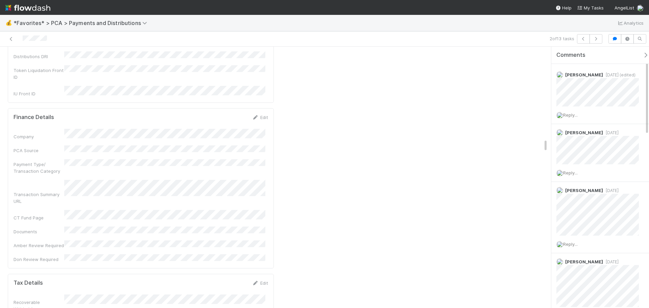
scroll to position [1792, 0]
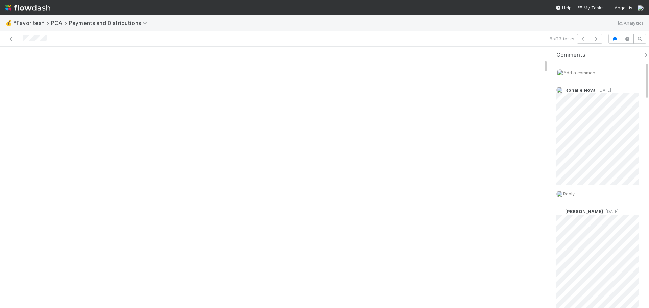
scroll to position [203, 0]
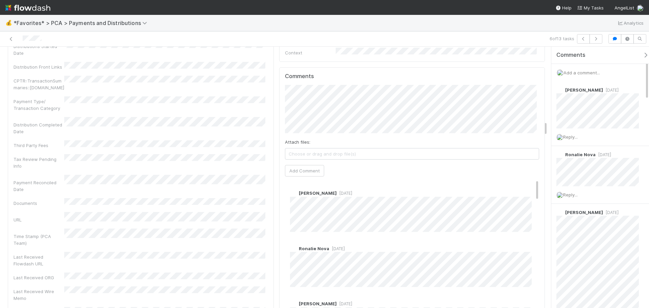
scroll to position [1318, 0]
